Goal: Transaction & Acquisition: Purchase product/service

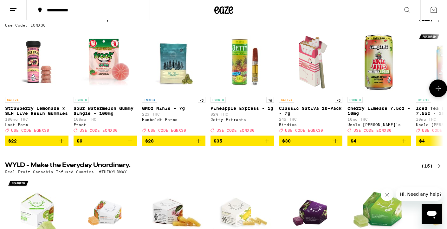
click at [436, 92] on icon at bounding box center [438, 89] width 8 height 8
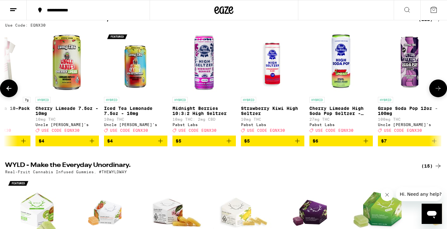
scroll to position [0, 368]
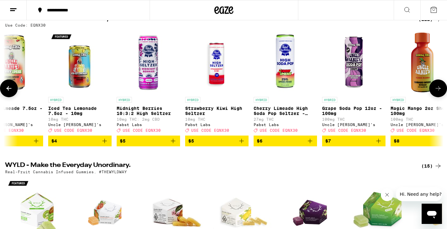
click at [106, 145] on icon "Add to bag" at bounding box center [105, 141] width 8 height 8
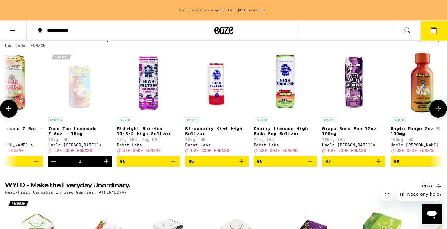
click at [106, 165] on icon "Increment" at bounding box center [106, 162] width 8 height 8
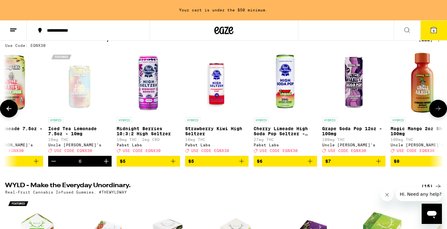
click at [36, 165] on icon "Add to bag" at bounding box center [36, 162] width 8 height 8
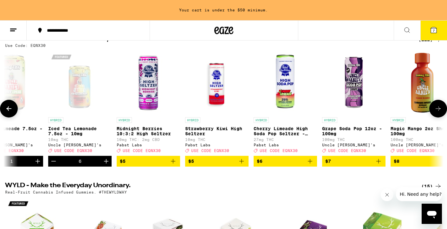
click at [36, 165] on icon "Increment" at bounding box center [38, 162] width 8 height 8
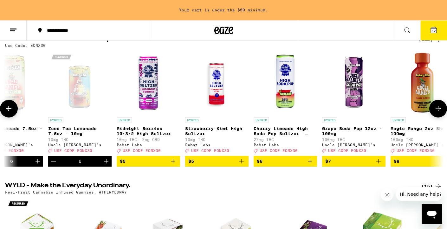
click at [243, 165] on icon "Add to bag" at bounding box center [242, 162] width 8 height 8
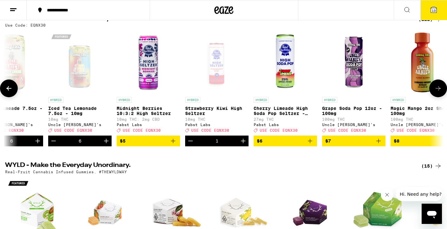
click at [243, 143] on icon "Increment" at bounding box center [243, 141] width 4 height 4
click at [311, 143] on icon "Add to bag" at bounding box center [310, 141] width 4 height 4
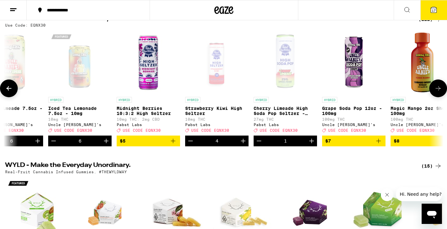
click at [311, 143] on icon "Increment" at bounding box center [311, 141] width 4 height 4
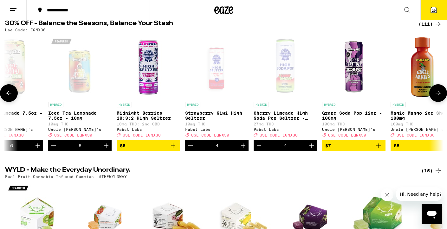
scroll to position [71, 0]
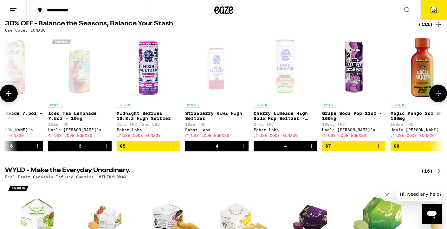
click at [436, 95] on icon at bounding box center [438, 94] width 8 height 8
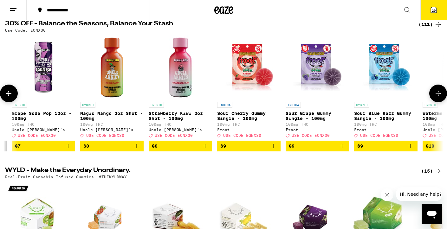
scroll to position [0, 736]
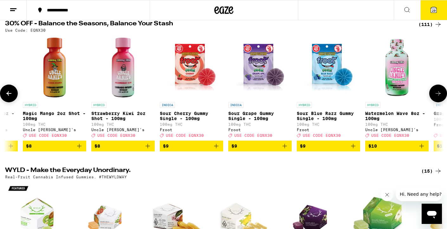
click at [421, 150] on icon "Add to bag" at bounding box center [422, 146] width 8 height 8
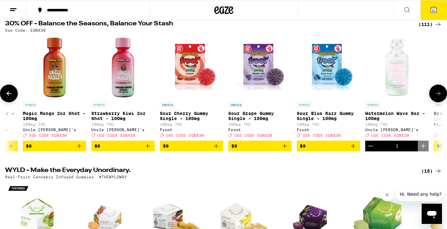
click at [440, 96] on icon at bounding box center [438, 93] width 5 height 4
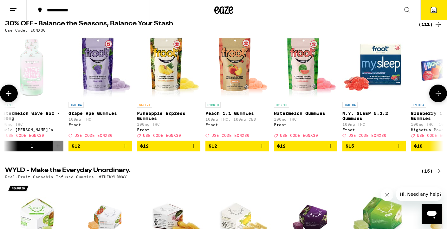
scroll to position [0, 1103]
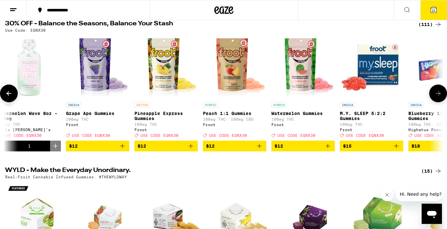
click at [441, 96] on icon at bounding box center [438, 93] width 5 height 4
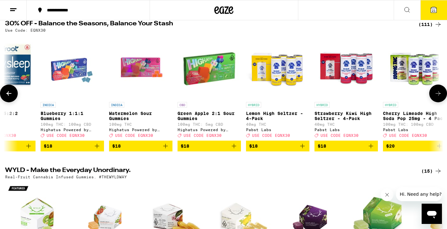
click at [302, 148] on icon "Add to bag" at bounding box center [302, 146] width 4 height 4
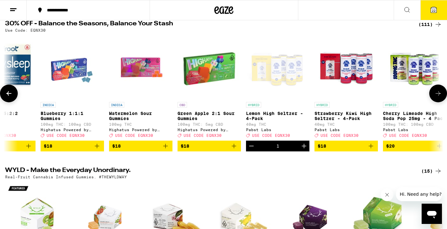
click at [371, 150] on icon "Add to bag" at bounding box center [371, 146] width 8 height 8
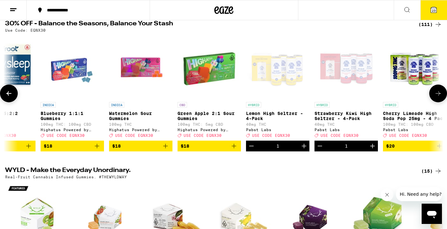
click at [437, 97] on icon at bounding box center [438, 94] width 8 height 8
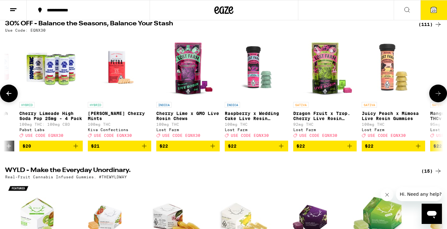
scroll to position [0, 1839]
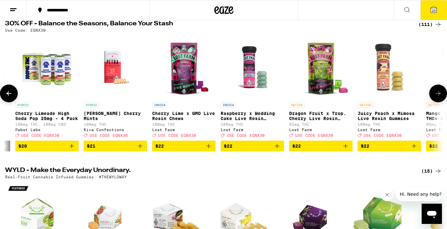
click at [73, 150] on icon "Add to bag" at bounding box center [72, 146] width 8 height 8
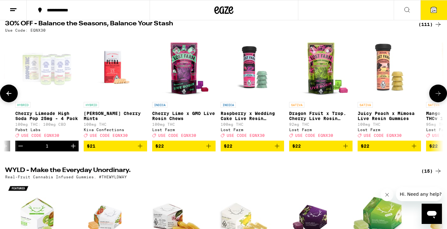
click at [439, 95] on icon at bounding box center [438, 94] width 8 height 8
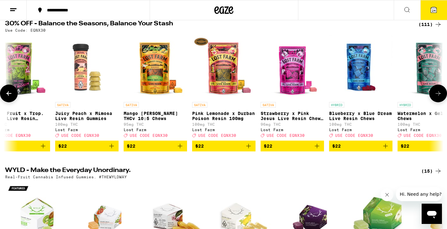
scroll to position [0, 2207]
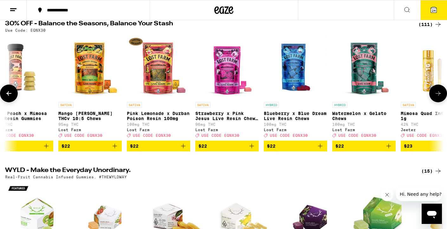
click at [437, 95] on icon at bounding box center [438, 94] width 8 height 8
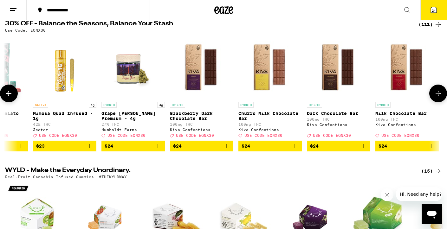
click at [437, 95] on icon at bounding box center [438, 94] width 8 height 8
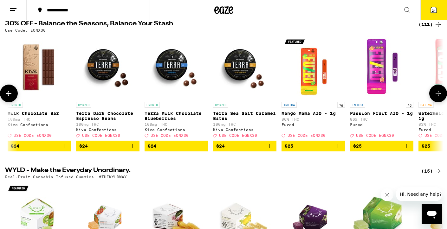
click at [436, 97] on icon at bounding box center [438, 94] width 8 height 8
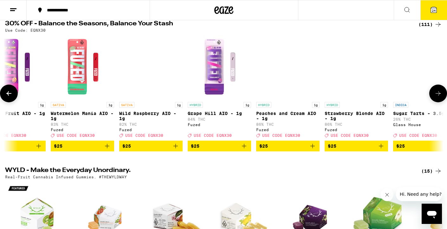
click at [436, 97] on icon at bounding box center [438, 94] width 8 height 8
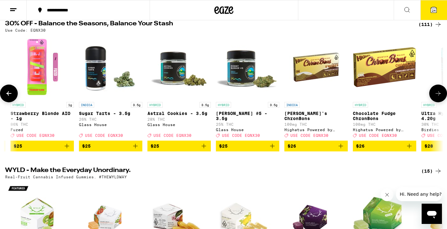
scroll to position [0, 3678]
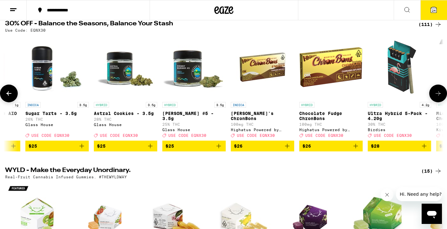
click at [436, 97] on icon at bounding box center [438, 94] width 8 height 8
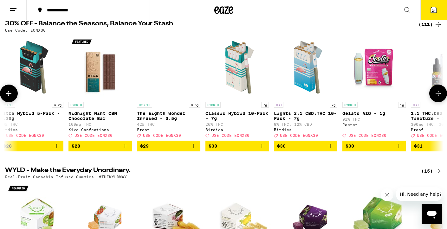
click at [436, 97] on icon at bounding box center [438, 94] width 8 height 8
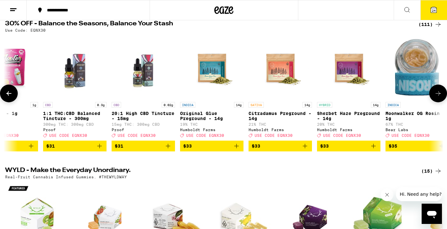
click at [436, 97] on icon at bounding box center [438, 94] width 8 height 8
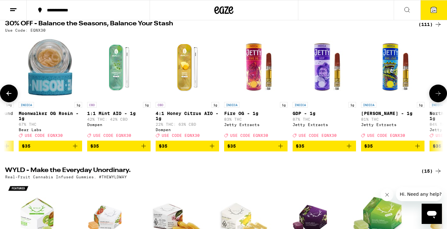
scroll to position [0, 4781]
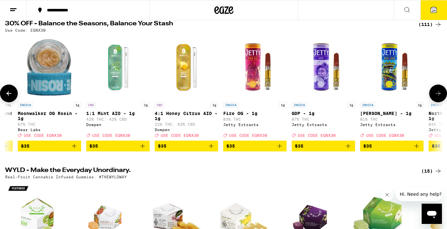
click at [437, 97] on icon at bounding box center [438, 94] width 8 height 8
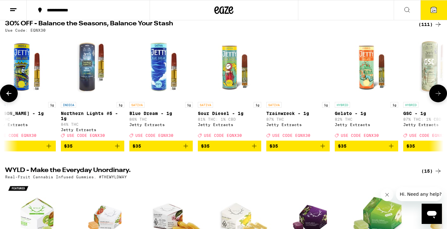
click at [437, 97] on icon at bounding box center [438, 94] width 8 height 8
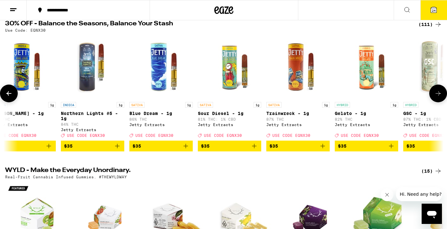
scroll to position [0, 5517]
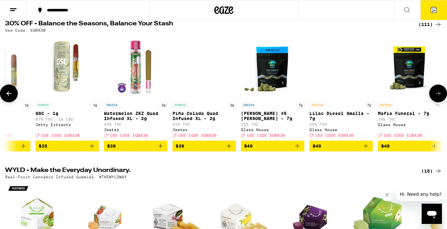
click at [437, 97] on icon at bounding box center [438, 94] width 8 height 8
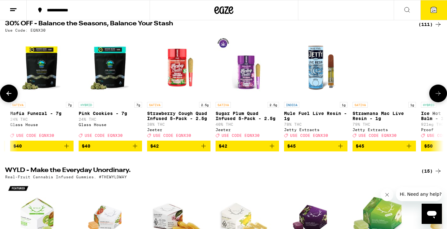
click at [437, 97] on icon at bounding box center [438, 94] width 8 height 8
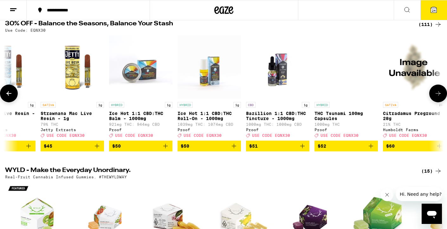
scroll to position [0, 6252]
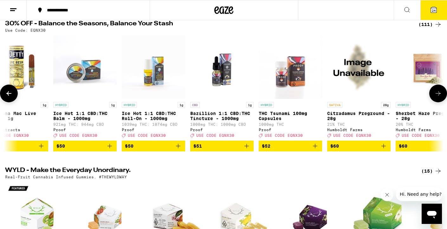
click at [437, 97] on icon at bounding box center [438, 94] width 8 height 8
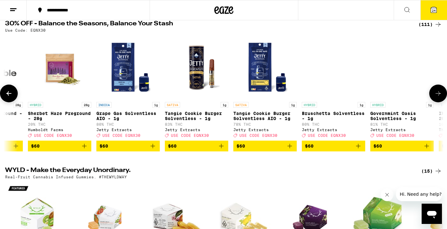
click at [437, 97] on icon at bounding box center [438, 94] width 8 height 8
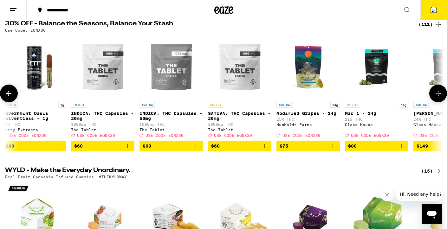
click at [437, 97] on icon at bounding box center [438, 94] width 8 height 8
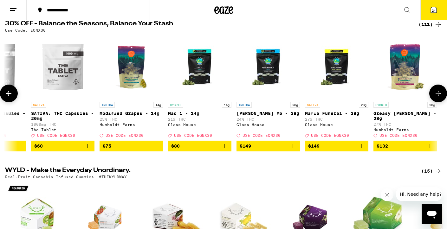
scroll to position [0, 7165]
click at [437, 98] on div at bounding box center [438, 94] width 18 height 18
click at [406, 10] on icon at bounding box center [407, 10] width 8 height 8
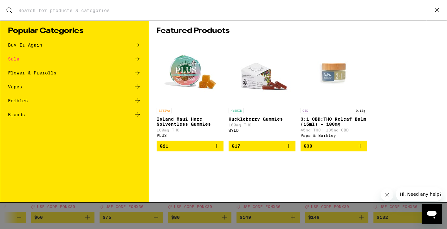
scroll to position [0, 0]
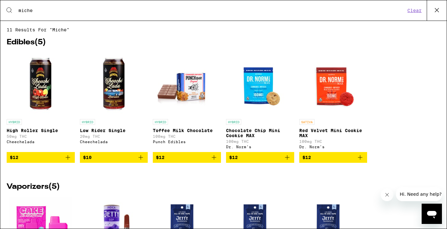
type input "miche"
drag, startPoint x: 406, startPoint y: 10, endPoint x: 140, endPoint y: 161, distance: 305.9
click at [140, 161] on icon "Add to bag" at bounding box center [141, 158] width 8 height 8
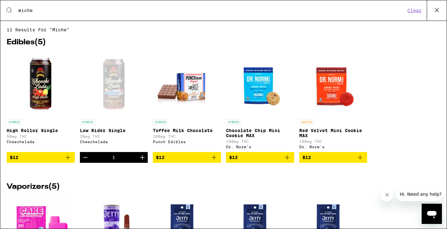
click at [142, 160] on icon "Increment" at bounding box center [142, 157] width 4 height 4
click at [435, 9] on icon at bounding box center [437, 10] width 4 height 4
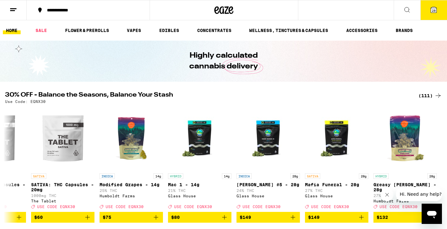
click at [433, 9] on span "28" at bounding box center [434, 11] width 4 height 4
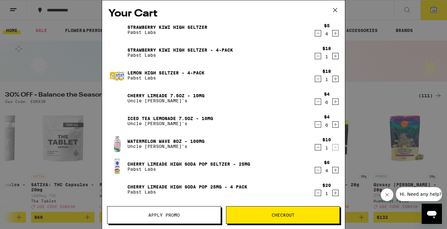
click at [318, 170] on icon "Decrement" at bounding box center [318, 170] width 6 height 8
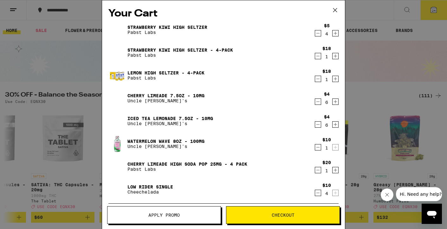
click at [318, 147] on icon "Decrement" at bounding box center [318, 148] width 6 height 8
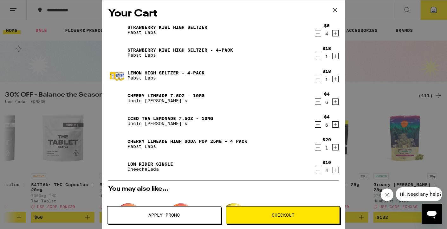
click at [316, 32] on icon "Decrement" at bounding box center [318, 33] width 6 height 8
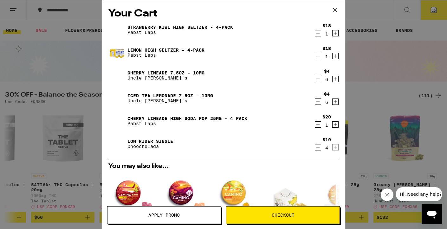
click at [171, 213] on span "Apply Promo" at bounding box center [163, 215] width 31 height 4
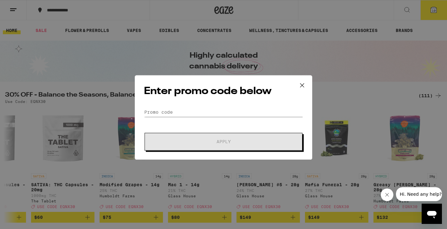
click at [165, 107] on input "Promo Code" at bounding box center [223, 110] width 159 height 10
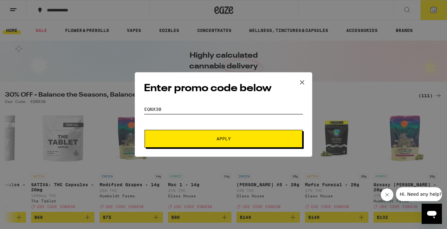
type input "EQNX30"
click at [225, 139] on span "Apply" at bounding box center [224, 139] width 14 height 4
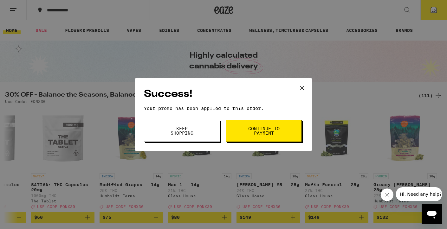
click at [259, 133] on span "Continue to payment" at bounding box center [264, 131] width 32 height 9
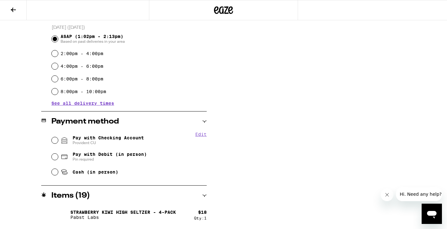
scroll to position [173, 0]
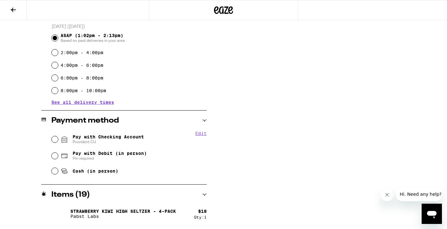
click at [54, 138] on input "Pay with Checking Account Provident CU" at bounding box center [55, 139] width 6 height 6
radio input "true"
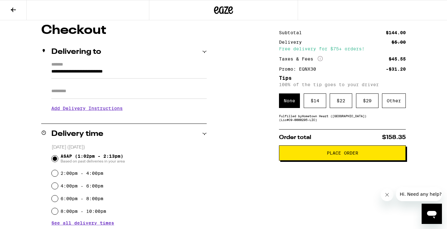
scroll to position [48, 0]
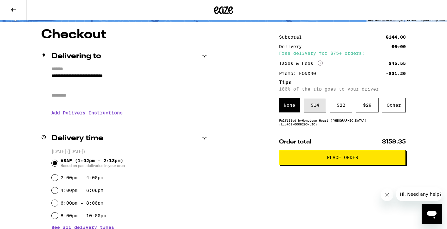
click at [318, 107] on div "$ 14" at bounding box center [315, 105] width 23 height 15
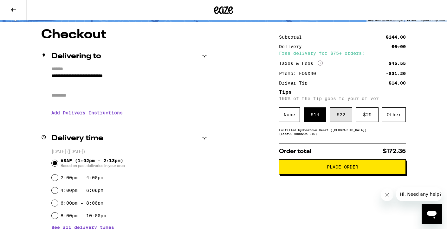
click at [342, 116] on div "$ 22" at bounding box center [341, 114] width 23 height 15
click at [110, 115] on h3 "Add Delivery Instructions" at bounding box center [128, 113] width 155 height 15
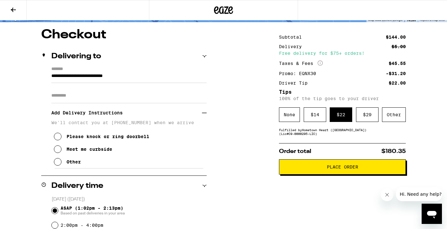
click at [60, 138] on icon at bounding box center [58, 137] width 8 height 8
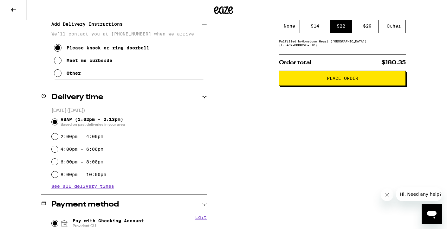
scroll to position [136, 0]
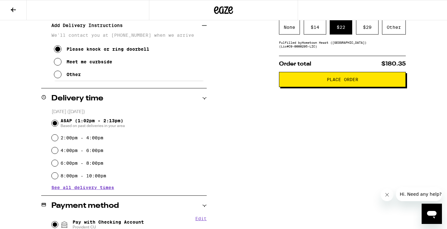
click at [342, 82] on span "Place Order" at bounding box center [342, 79] width 31 height 4
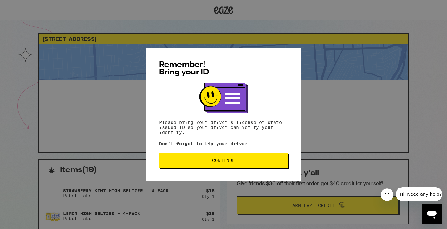
click at [221, 159] on span "Continue" at bounding box center [223, 160] width 23 height 4
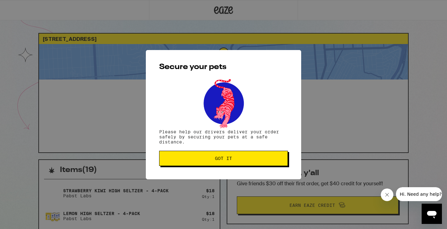
click at [221, 159] on span "Got it" at bounding box center [223, 158] width 17 height 4
